Goal: Task Accomplishment & Management: Use online tool/utility

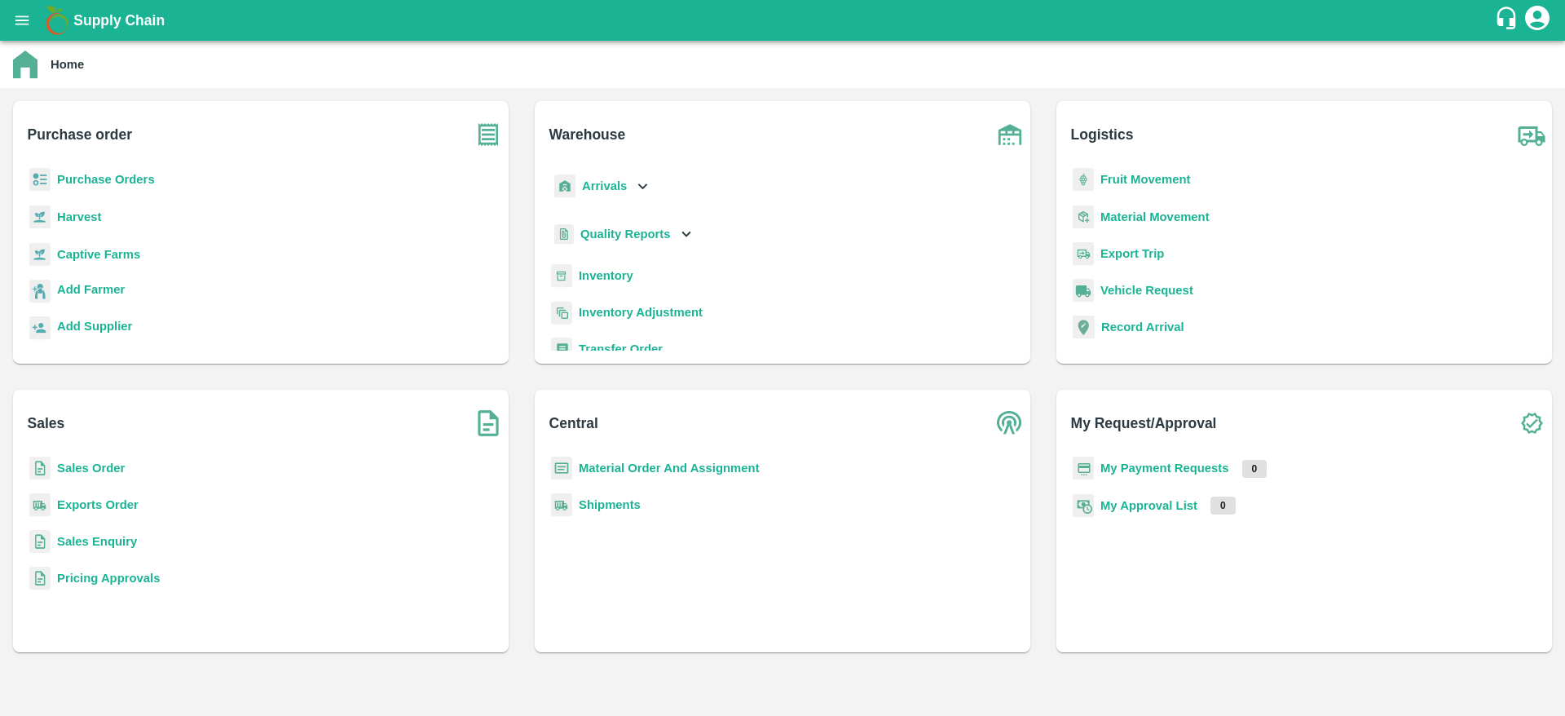
click at [131, 183] on b "Purchase Orders" at bounding box center [106, 179] width 98 height 13
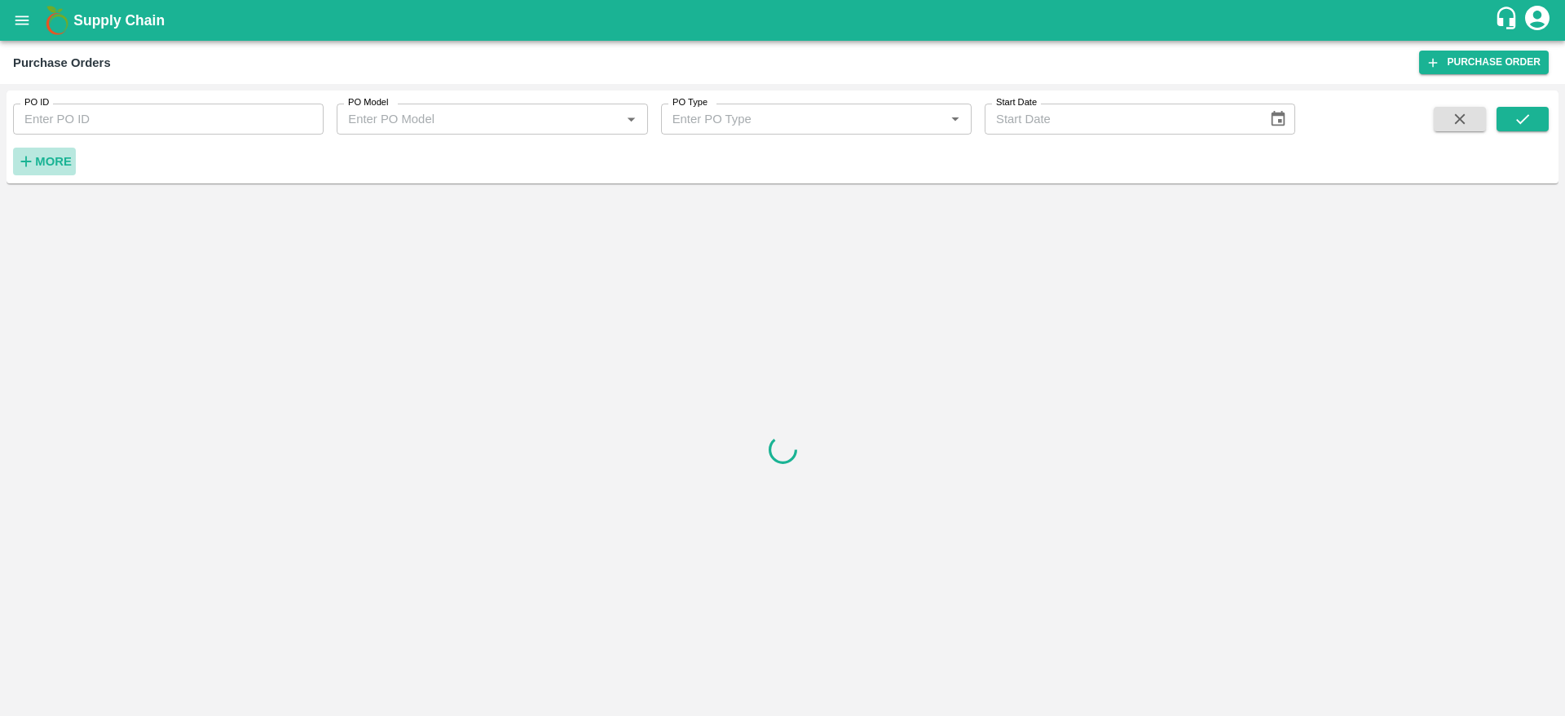
click at [45, 167] on strong "More" at bounding box center [53, 161] width 37 height 13
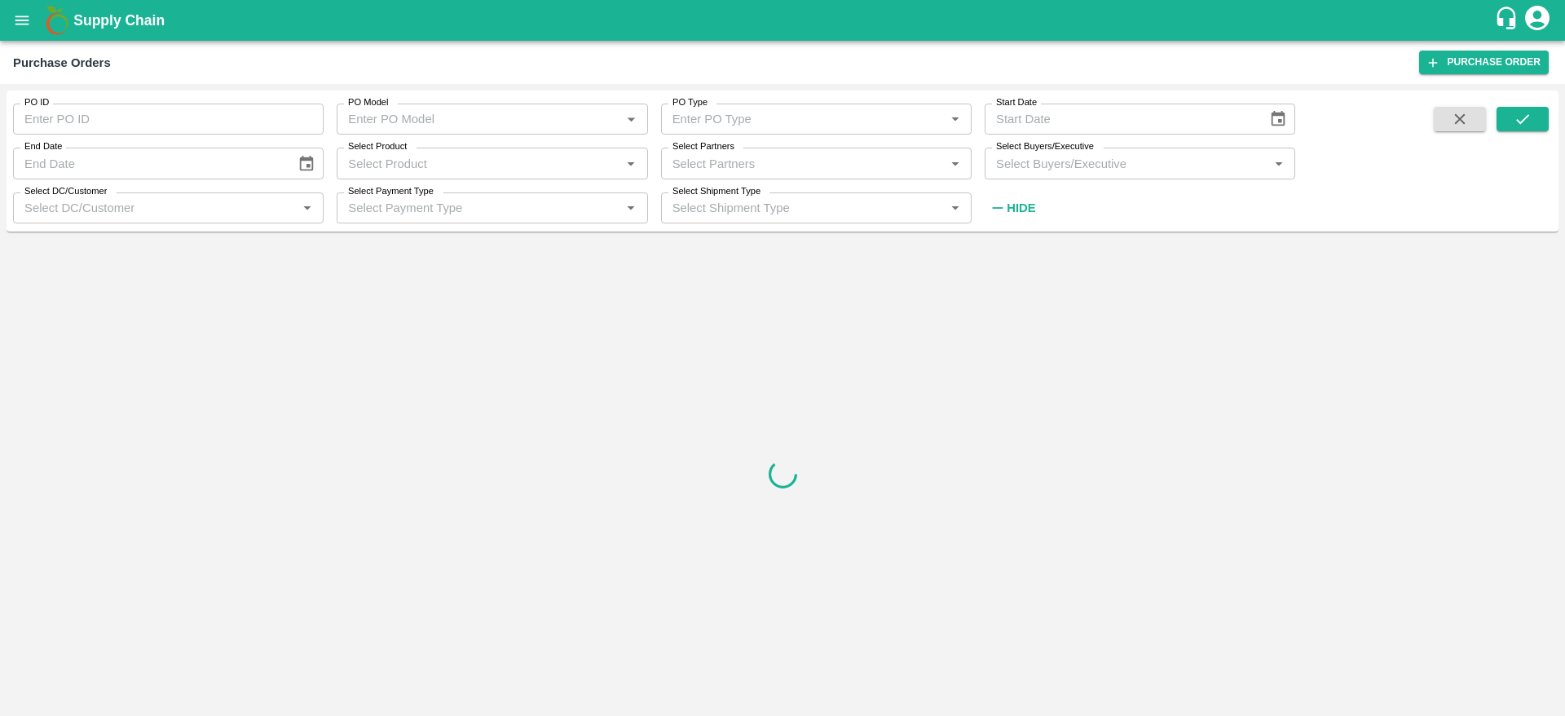
click at [1085, 168] on input "Select Buyers/Executive" at bounding box center [1127, 162] width 274 height 21
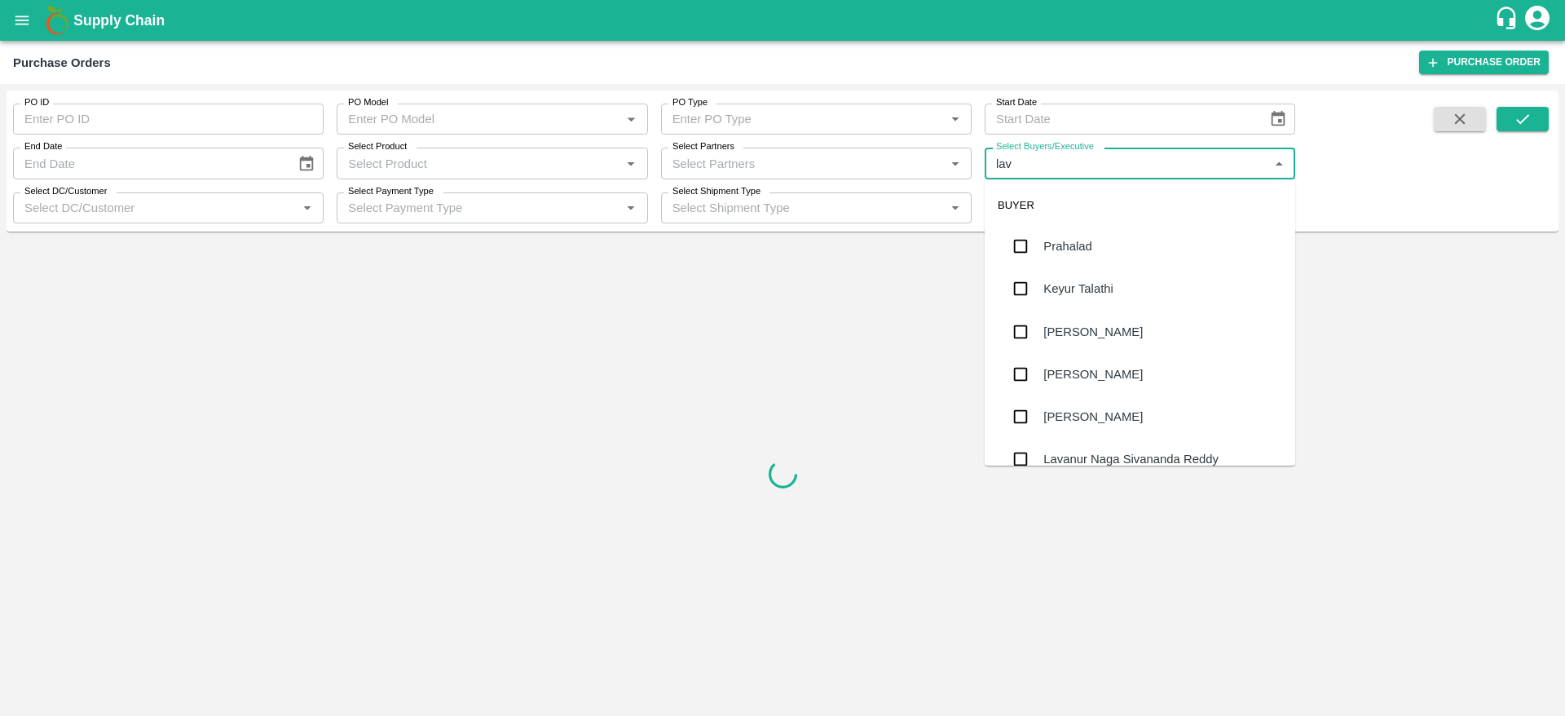
type input "lava"
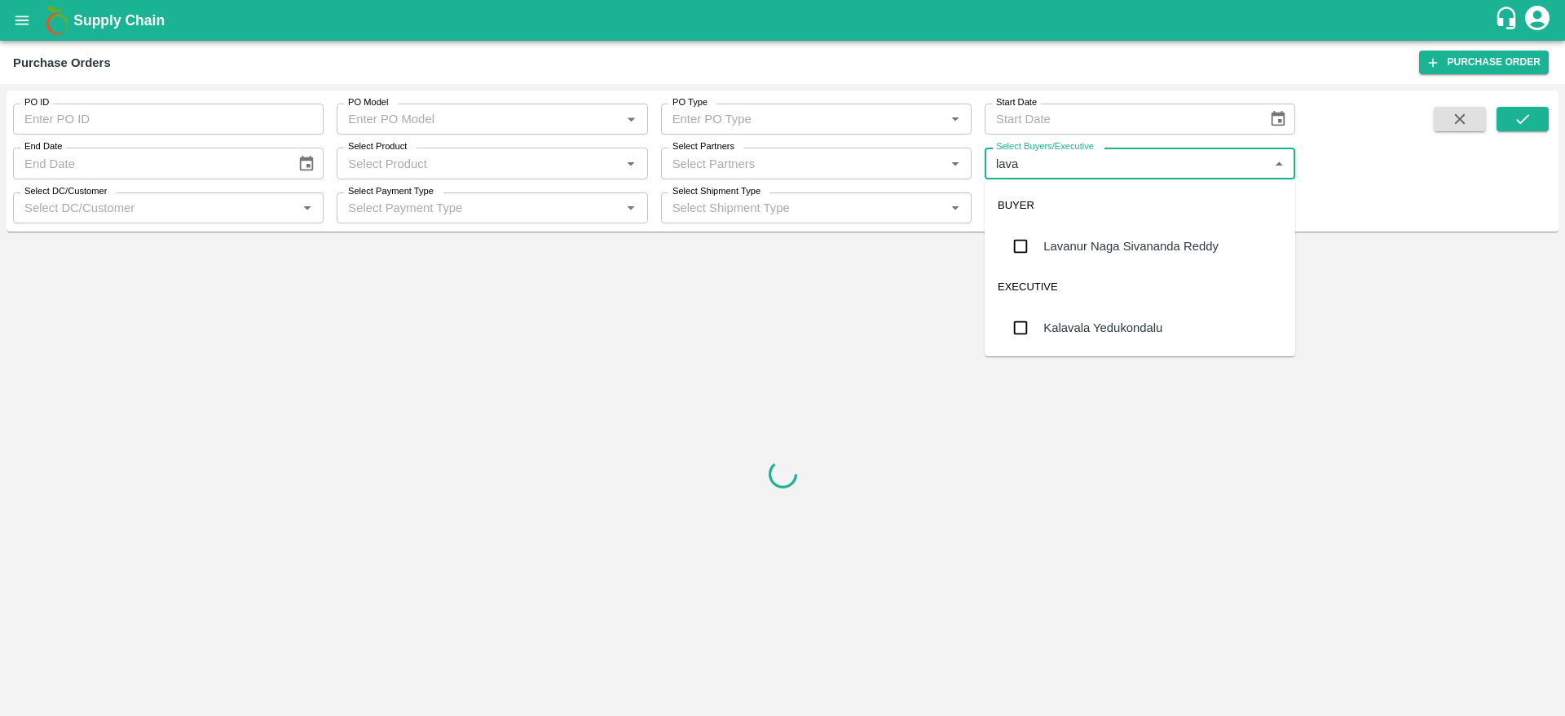
click at [1132, 241] on div "Lavanur Naga Sivananda Reddy" at bounding box center [1131, 246] width 175 height 18
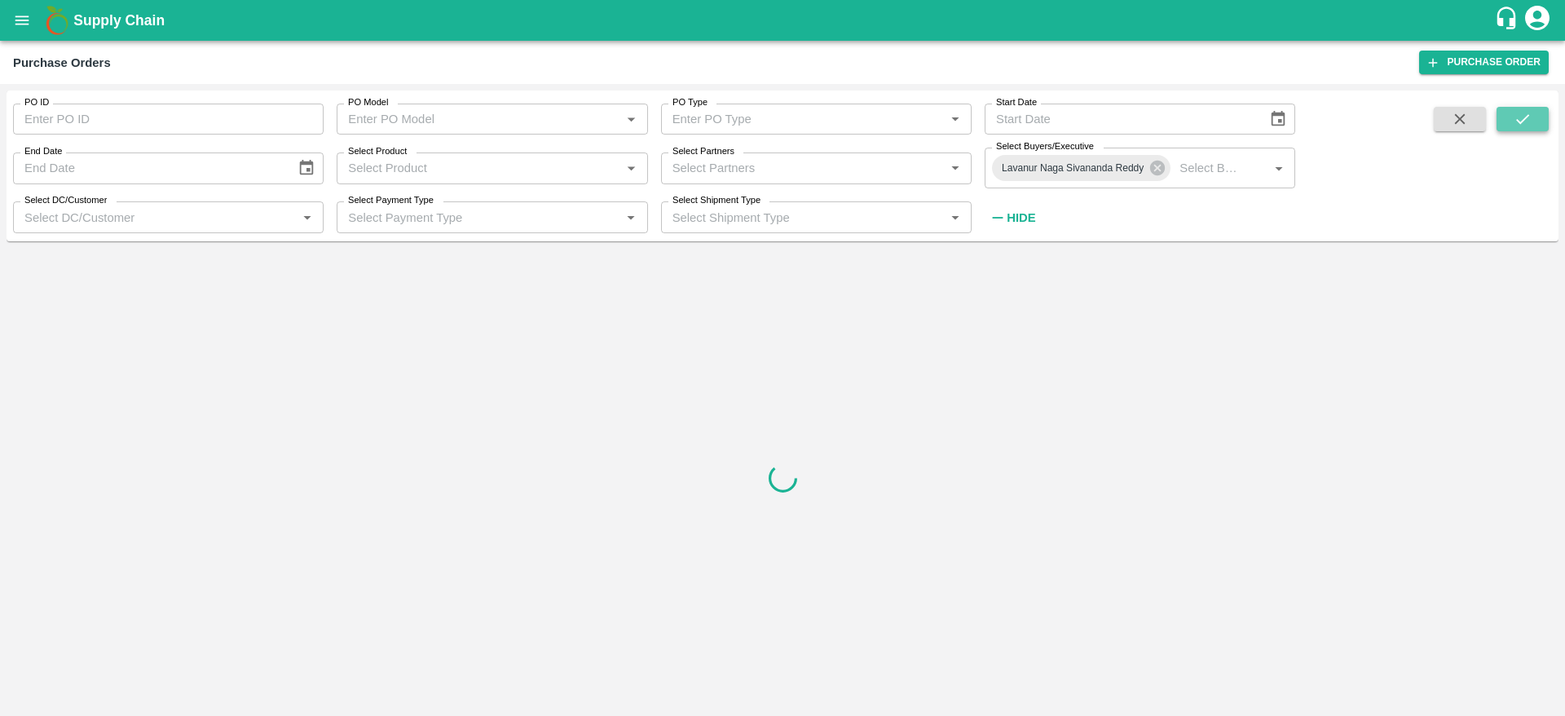
click at [1542, 130] on button "submit" at bounding box center [1523, 119] width 52 height 24
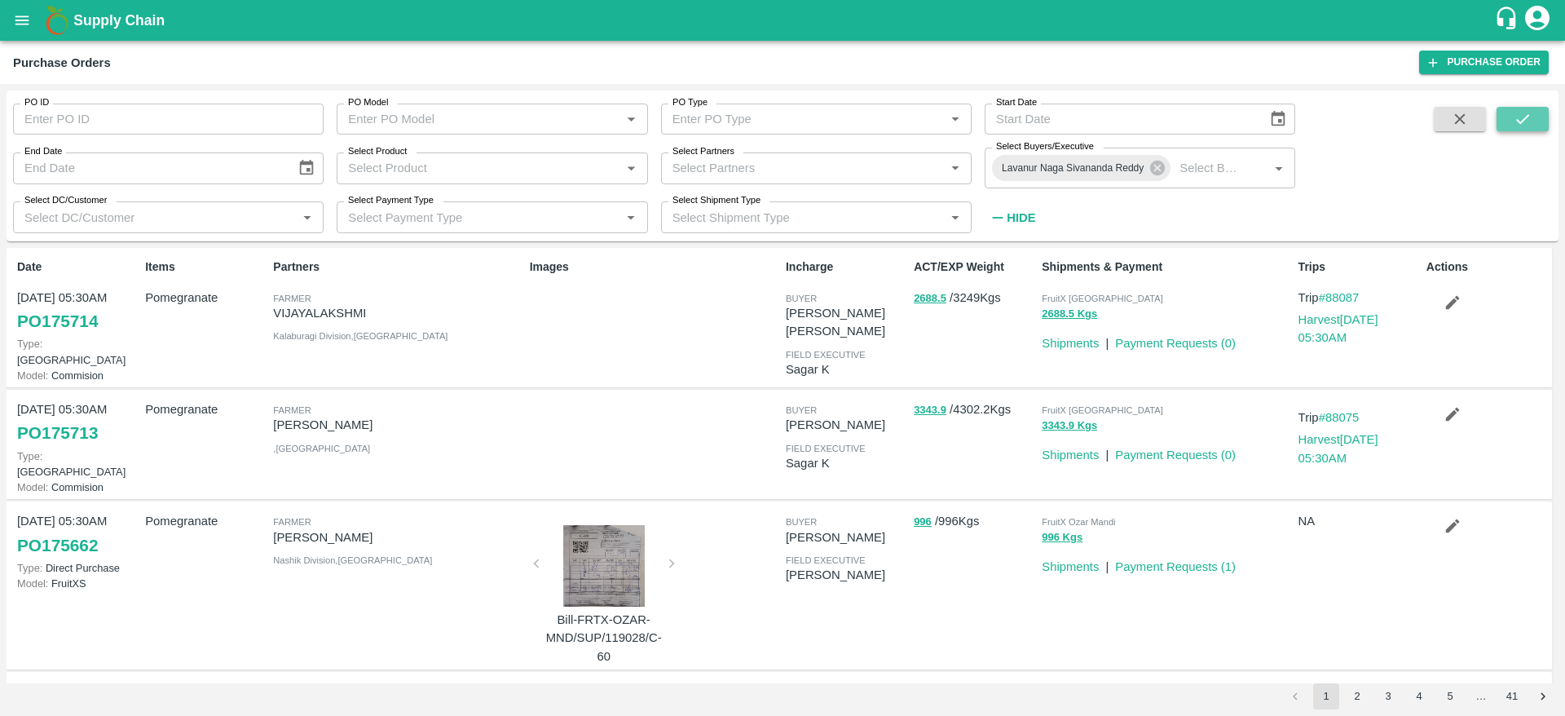
click at [1521, 119] on icon "submit" at bounding box center [1523, 119] width 18 height 18
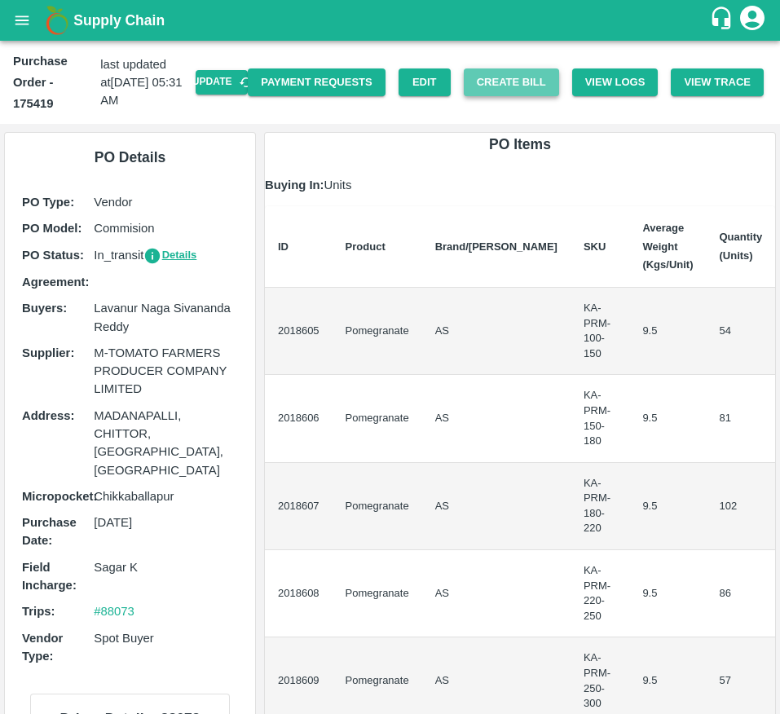
click at [541, 73] on button "Create Bill" at bounding box center [511, 82] width 95 height 29
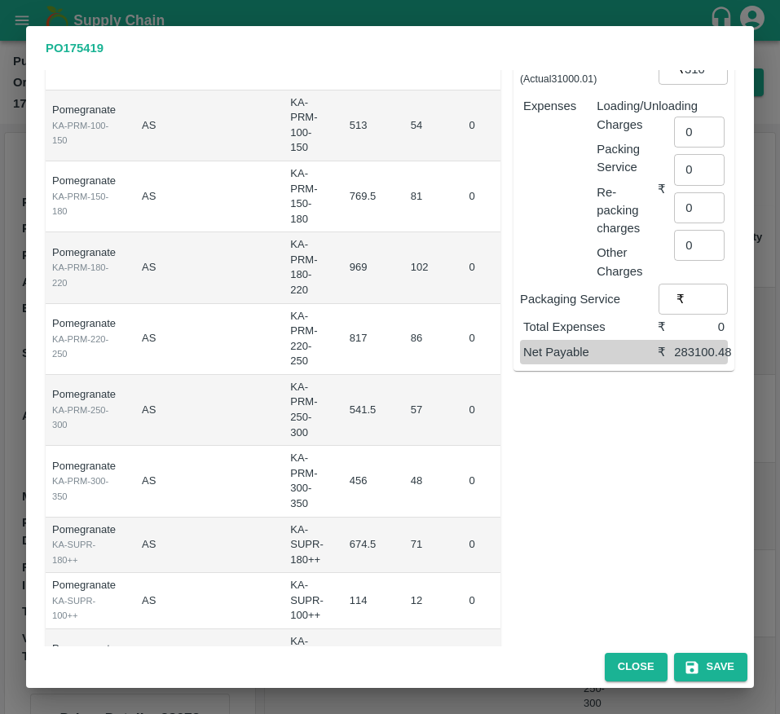
scroll to position [313, 0]
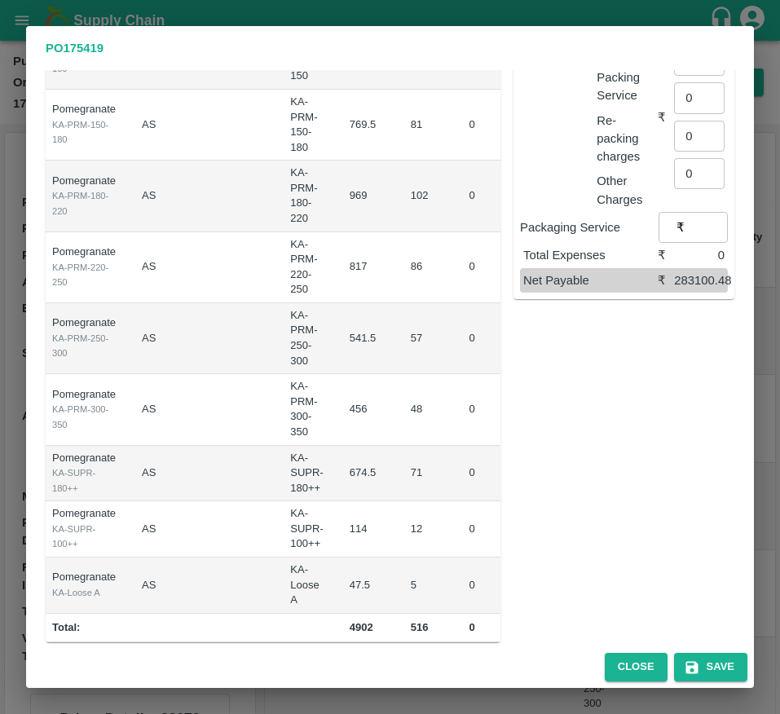
click at [337, 464] on td "674.5" at bounding box center [367, 474] width 61 height 56
